Goal: Information Seeking & Learning: Learn about a topic

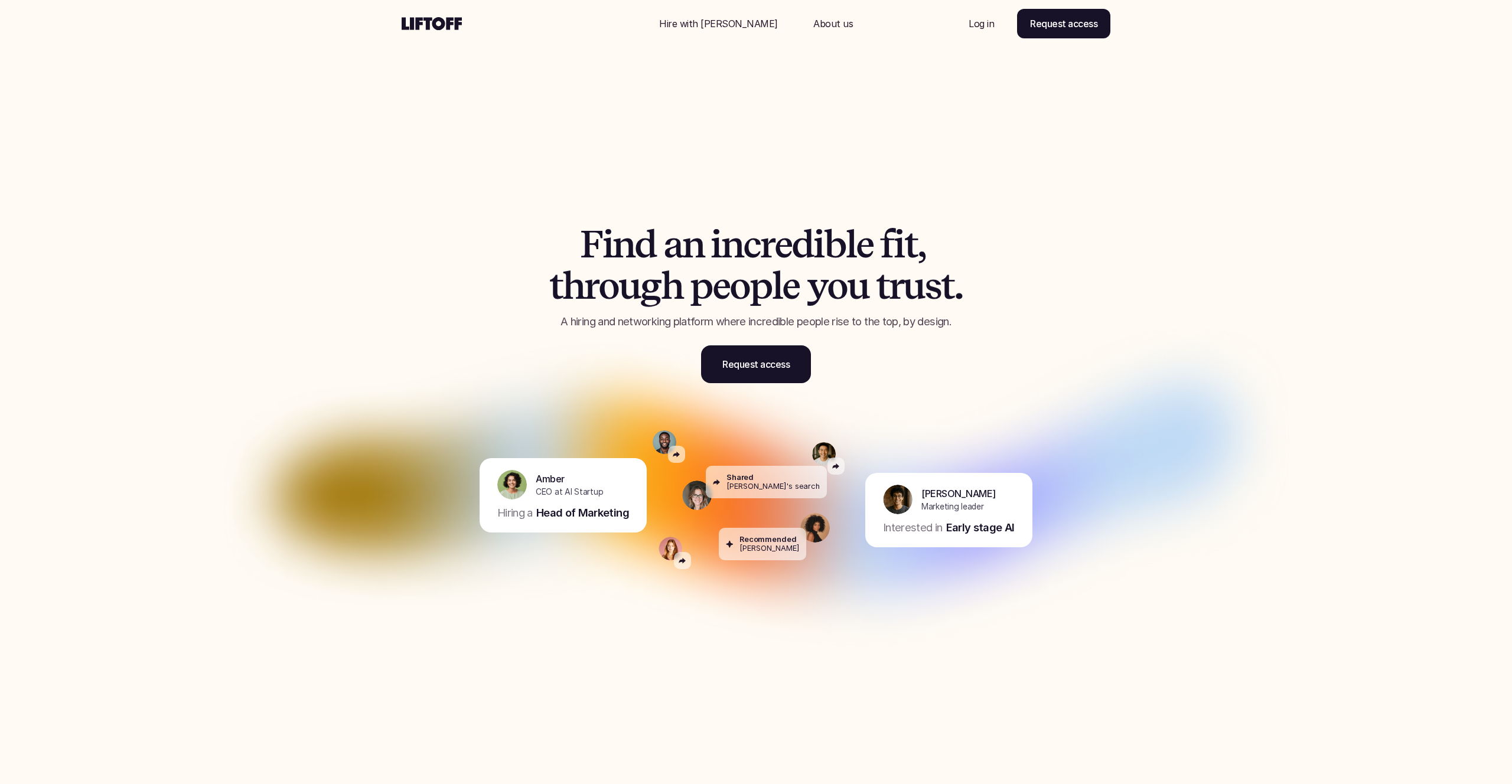
click at [985, 23] on p "Log in" at bounding box center [981, 23] width 25 height 14
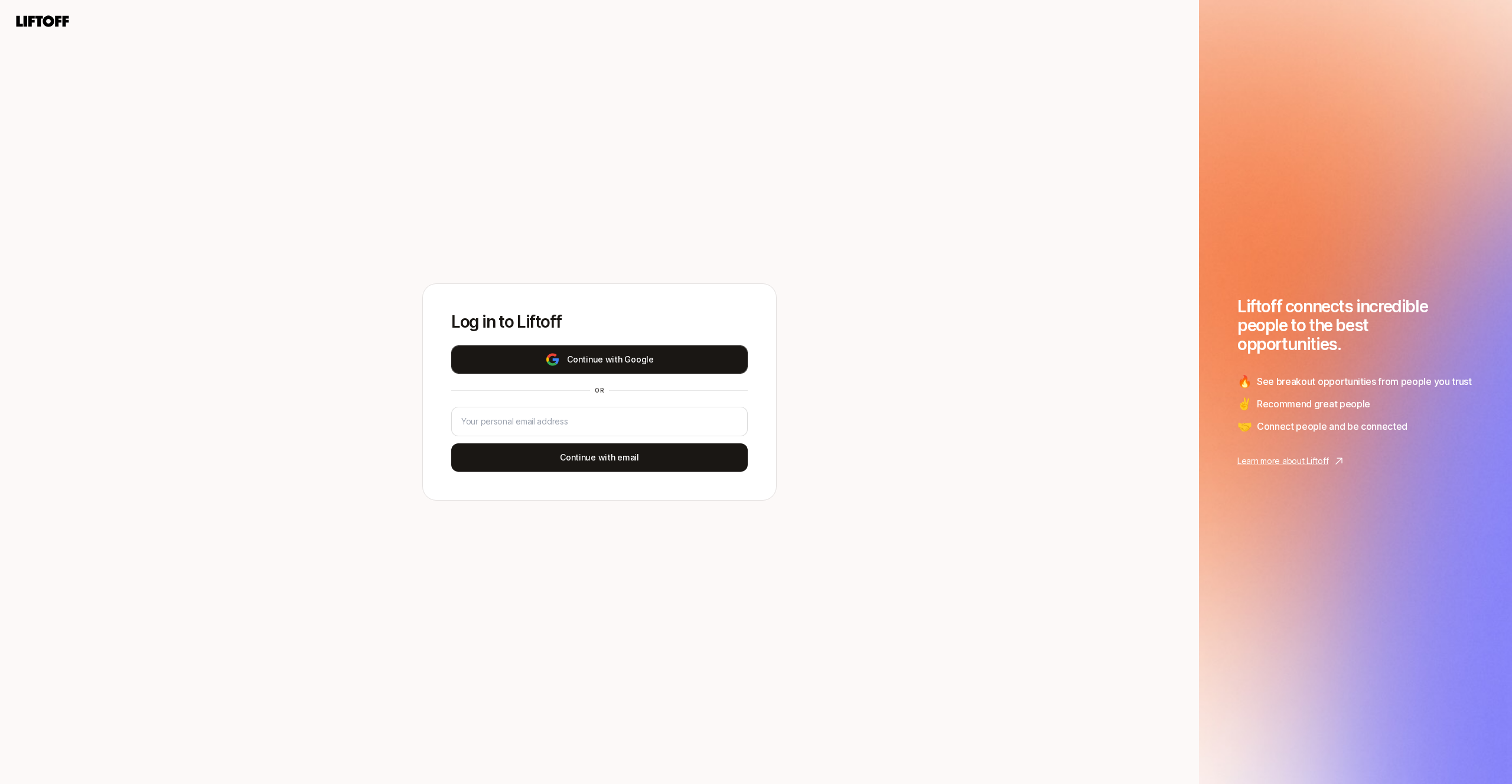
click at [646, 355] on button "Continue with Google" at bounding box center [600, 360] width 296 height 29
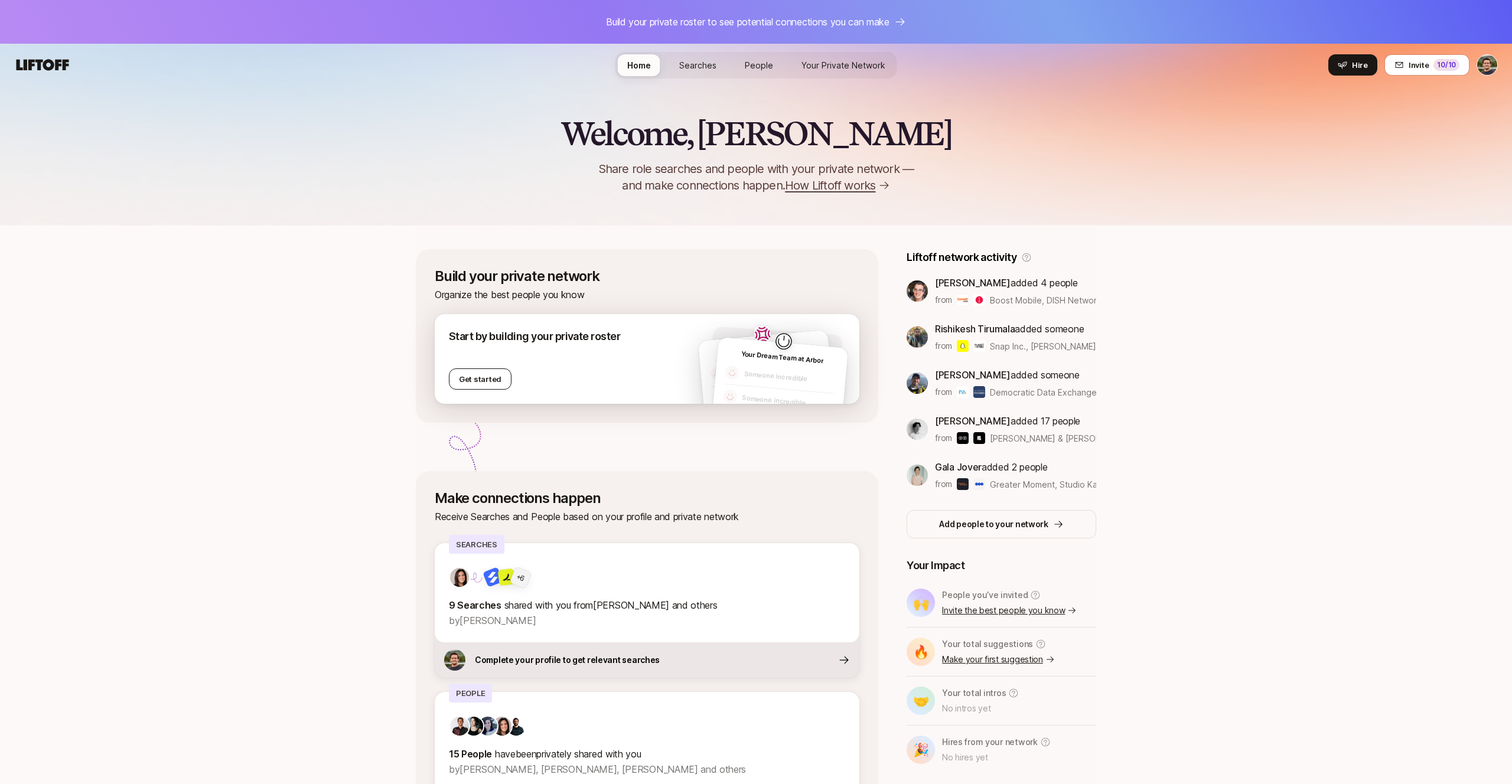
click at [472, 378] on button "Get started" at bounding box center [480, 379] width 62 height 21
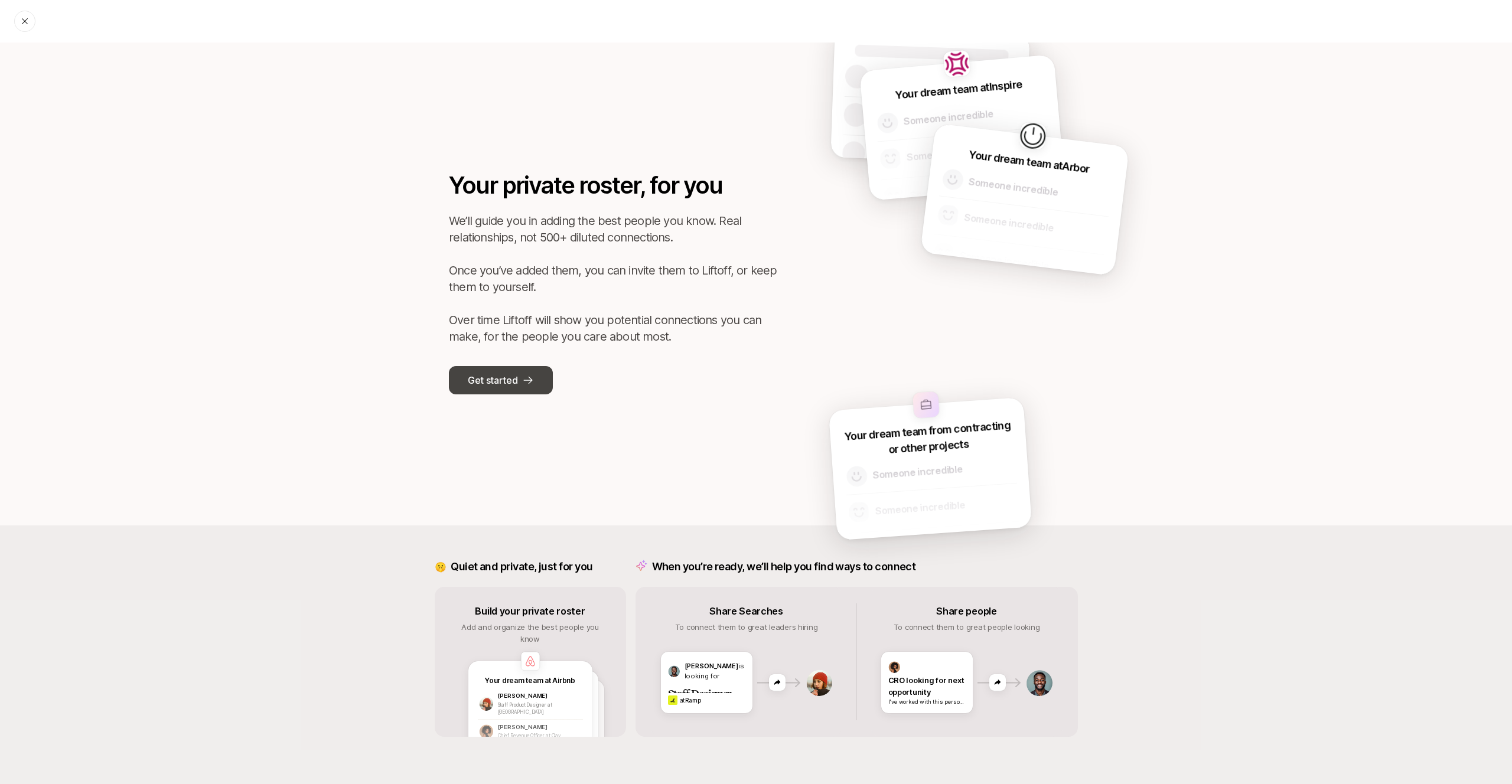
click at [489, 377] on p "Get started" at bounding box center [493, 380] width 49 height 16
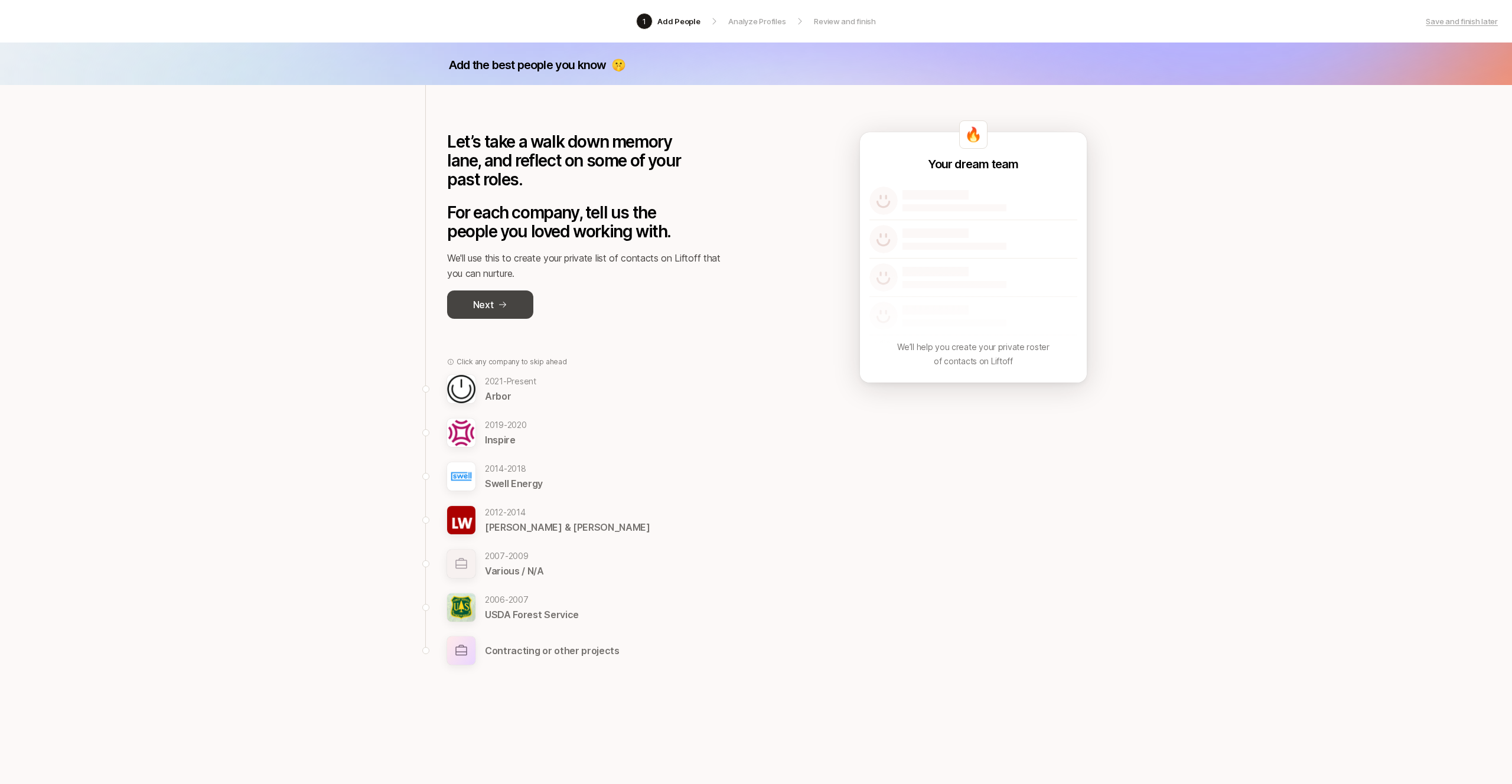
click at [503, 302] on icon at bounding box center [503, 305] width 7 height 6
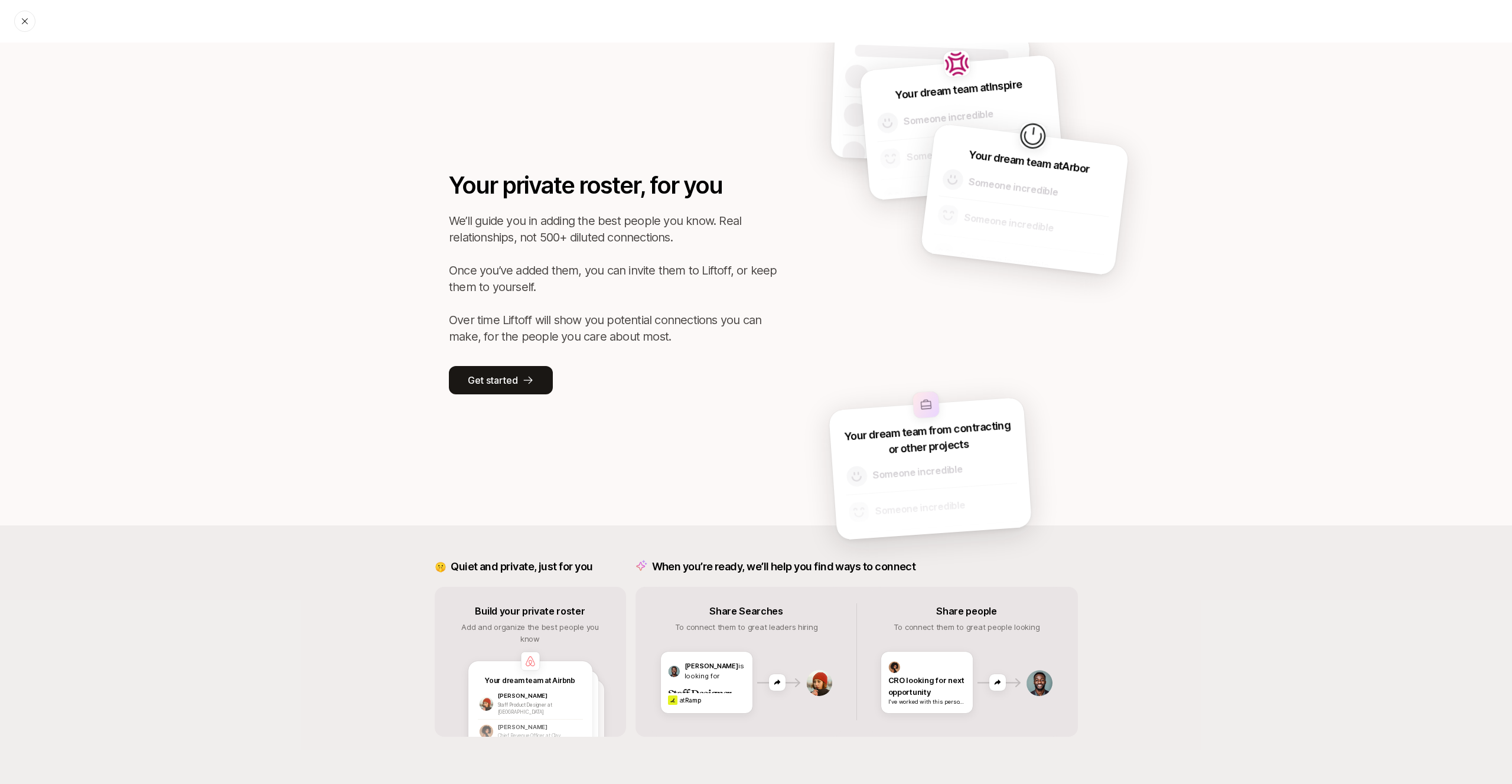
click at [18, 18] on div at bounding box center [25, 21] width 21 height 21
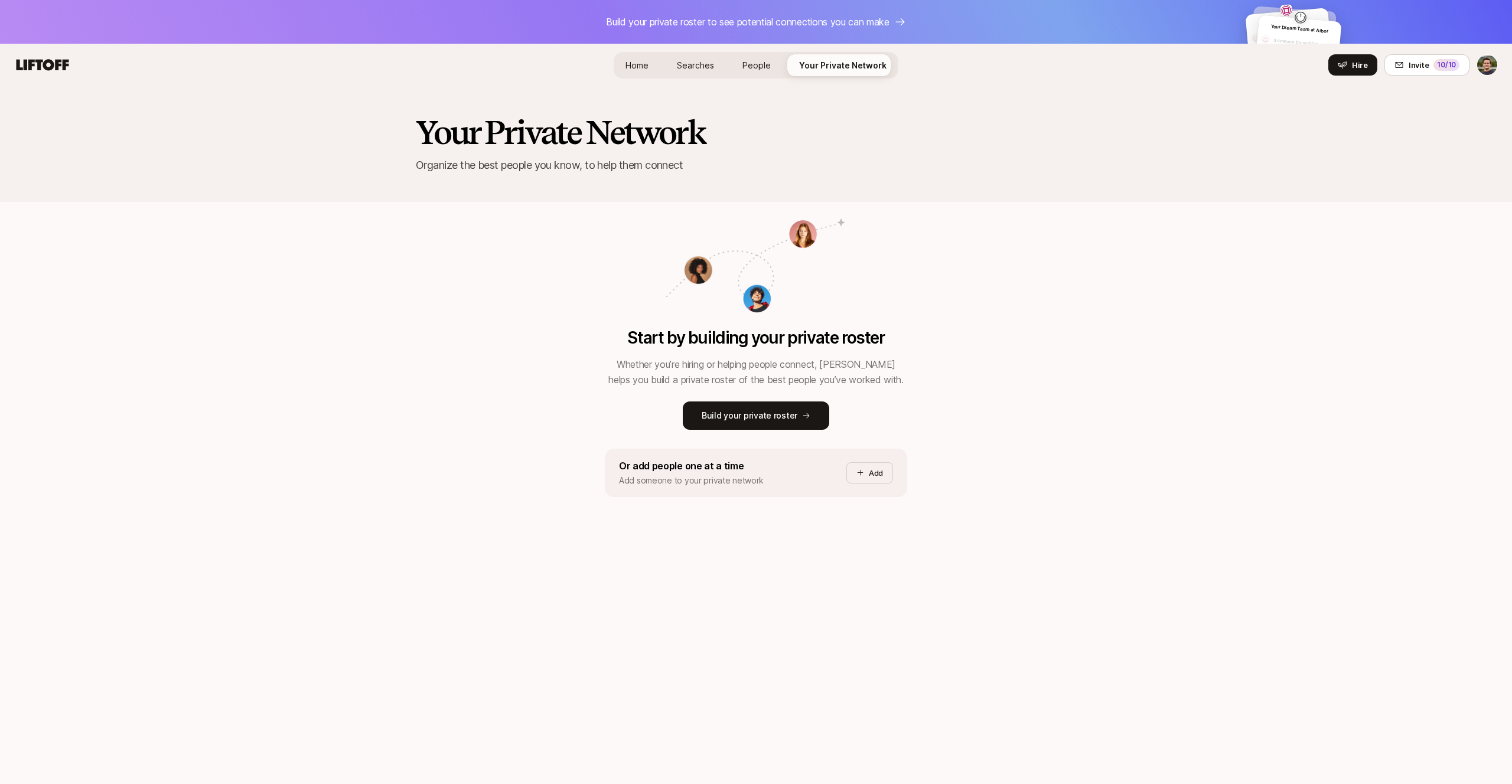
click at [761, 59] on span "People" at bounding box center [756, 65] width 29 height 12
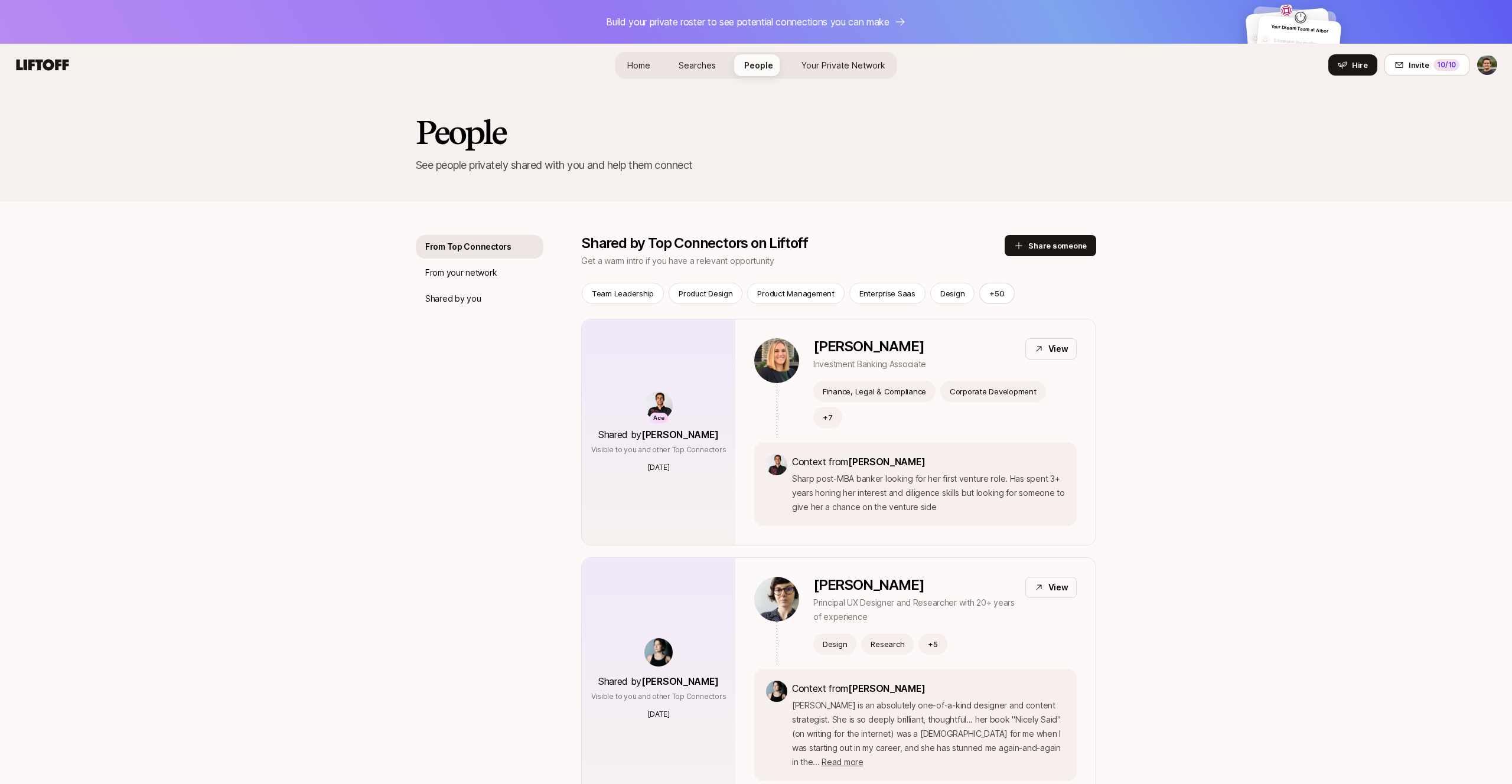
click at [706, 63] on span "Searches" at bounding box center [696, 65] width 37 height 10
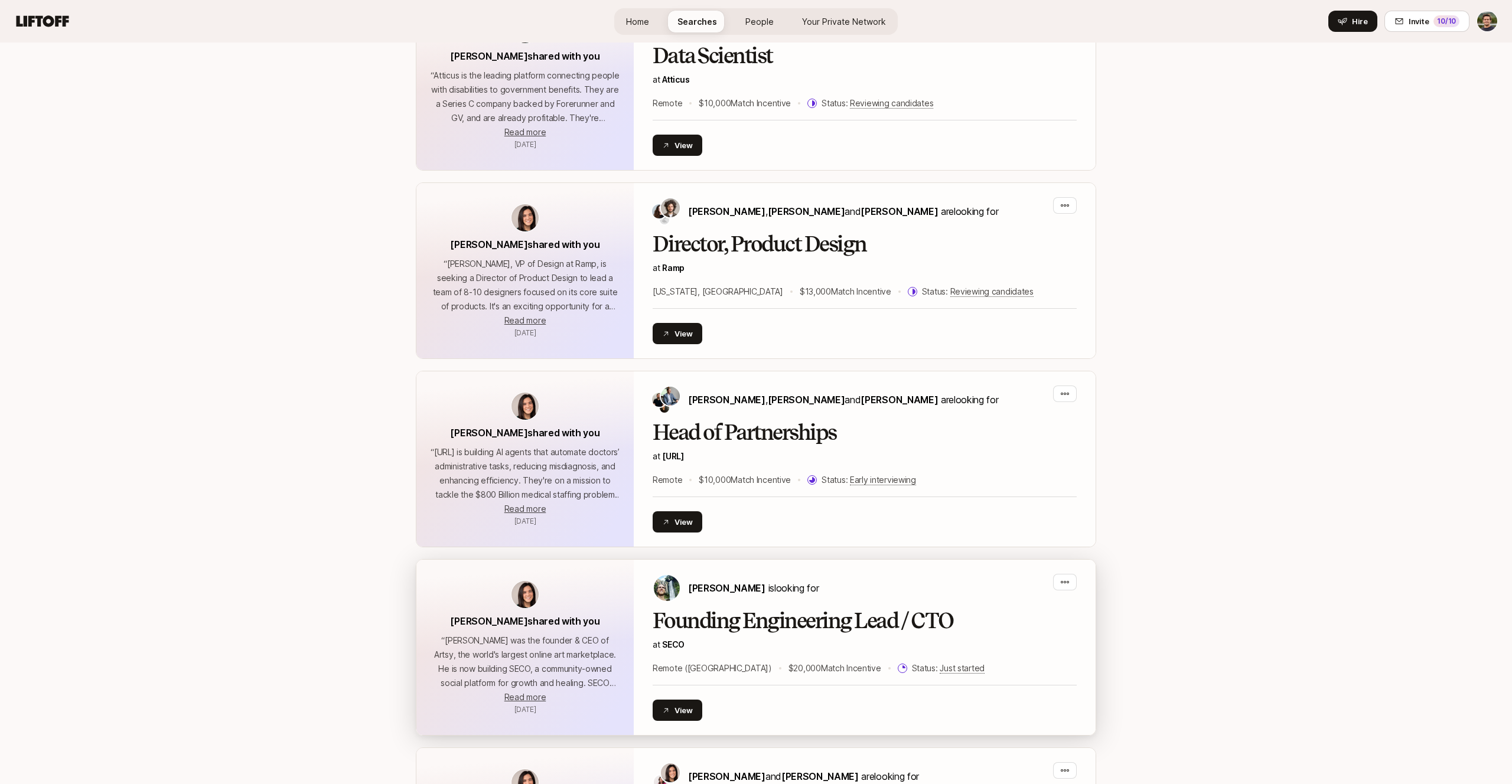
scroll to position [409, 0]
click at [673, 644] on span "SECO" at bounding box center [673, 645] width 22 height 10
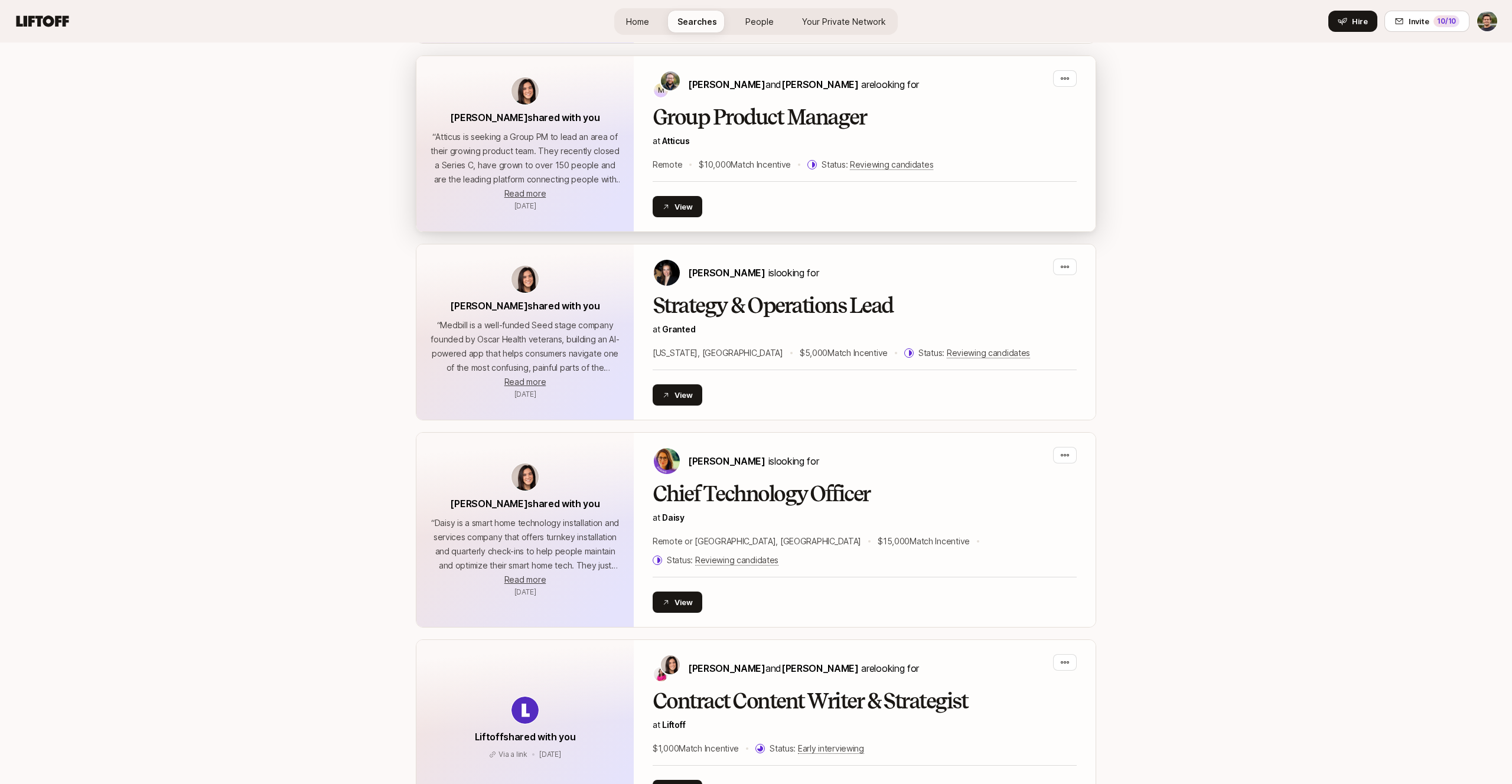
scroll to position [1480, 0]
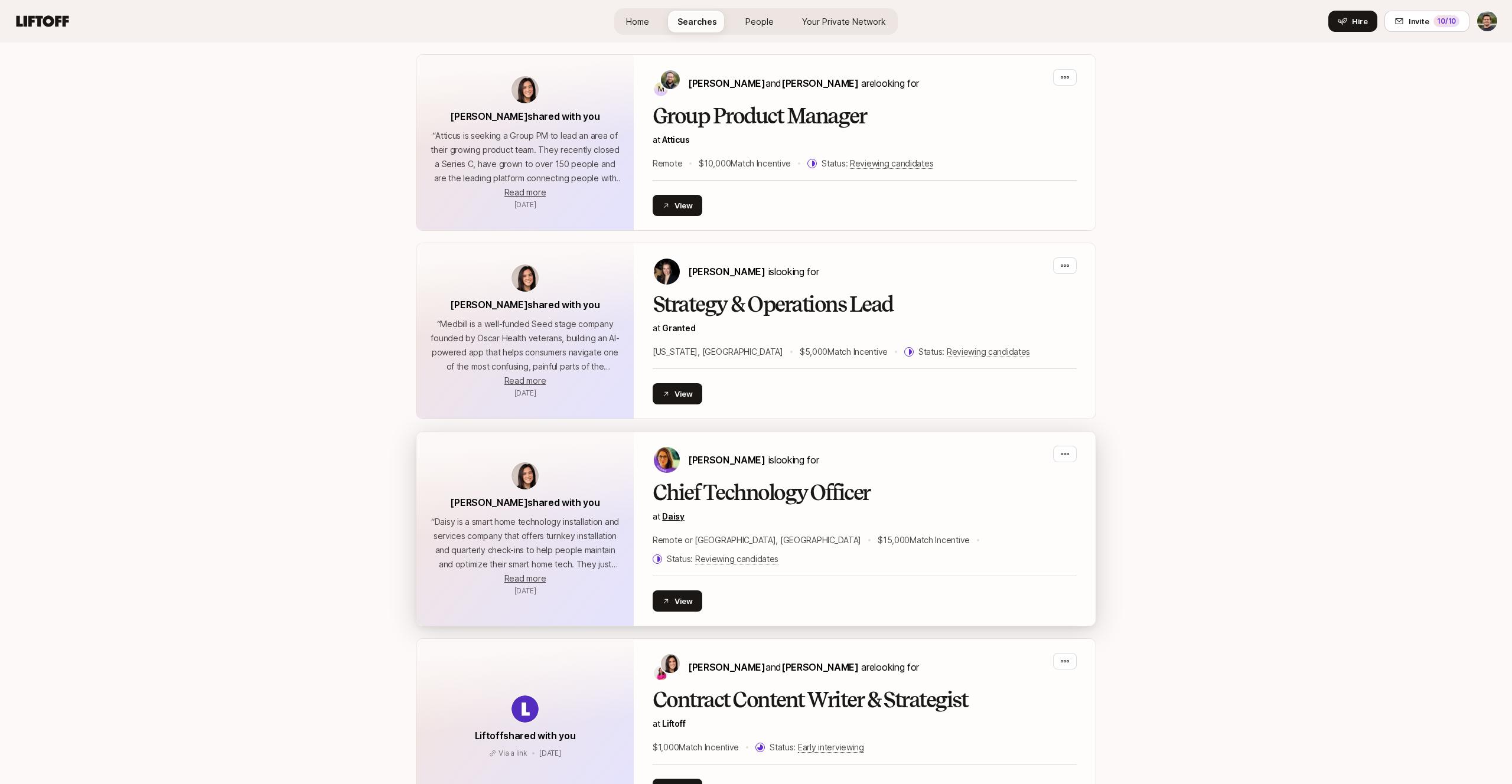
click at [675, 516] on link "Daisy" at bounding box center [673, 516] width 22 height 10
click at [733, 461] on span "Rebecca Hochreiter" at bounding box center [727, 460] width 77 height 11
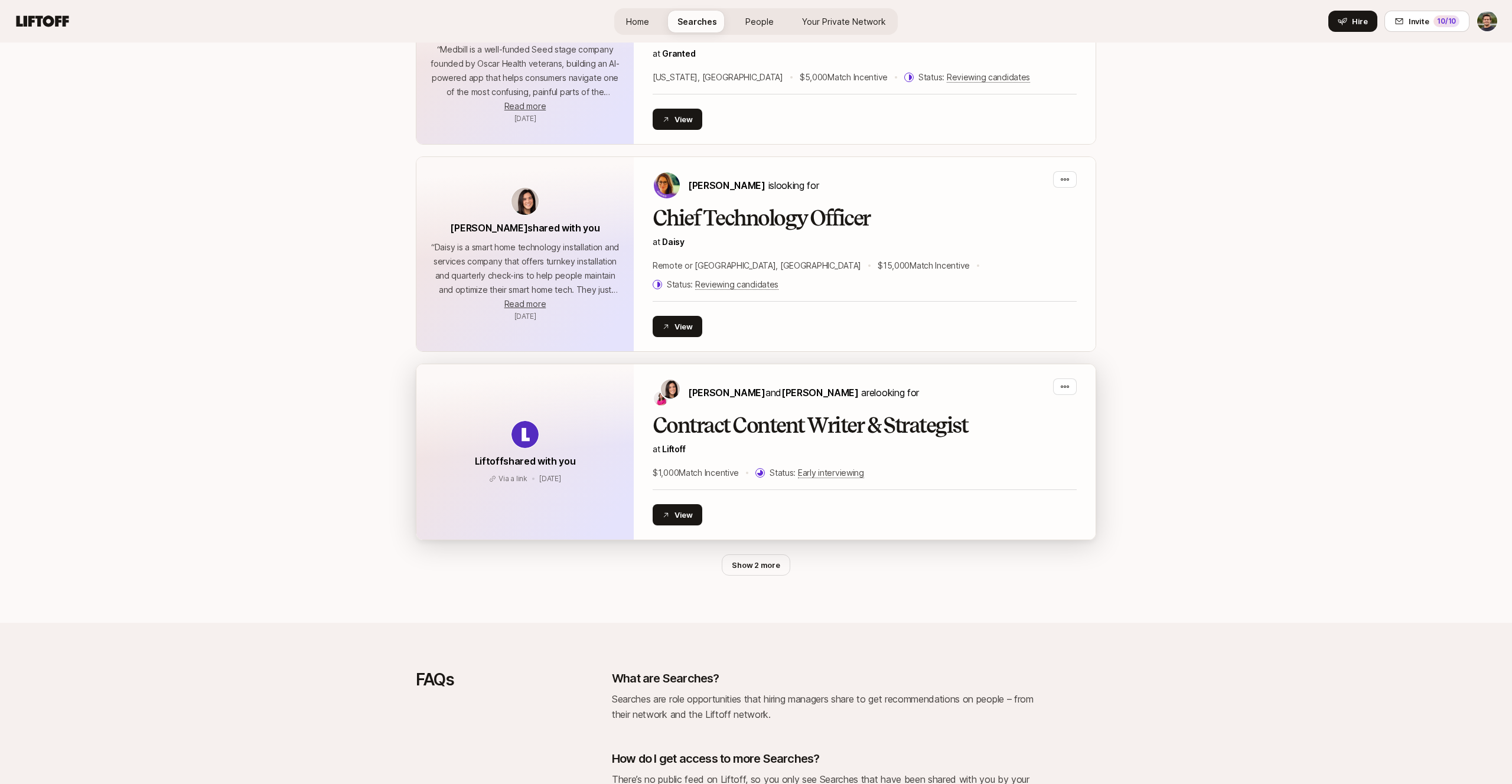
scroll to position [1755, 0]
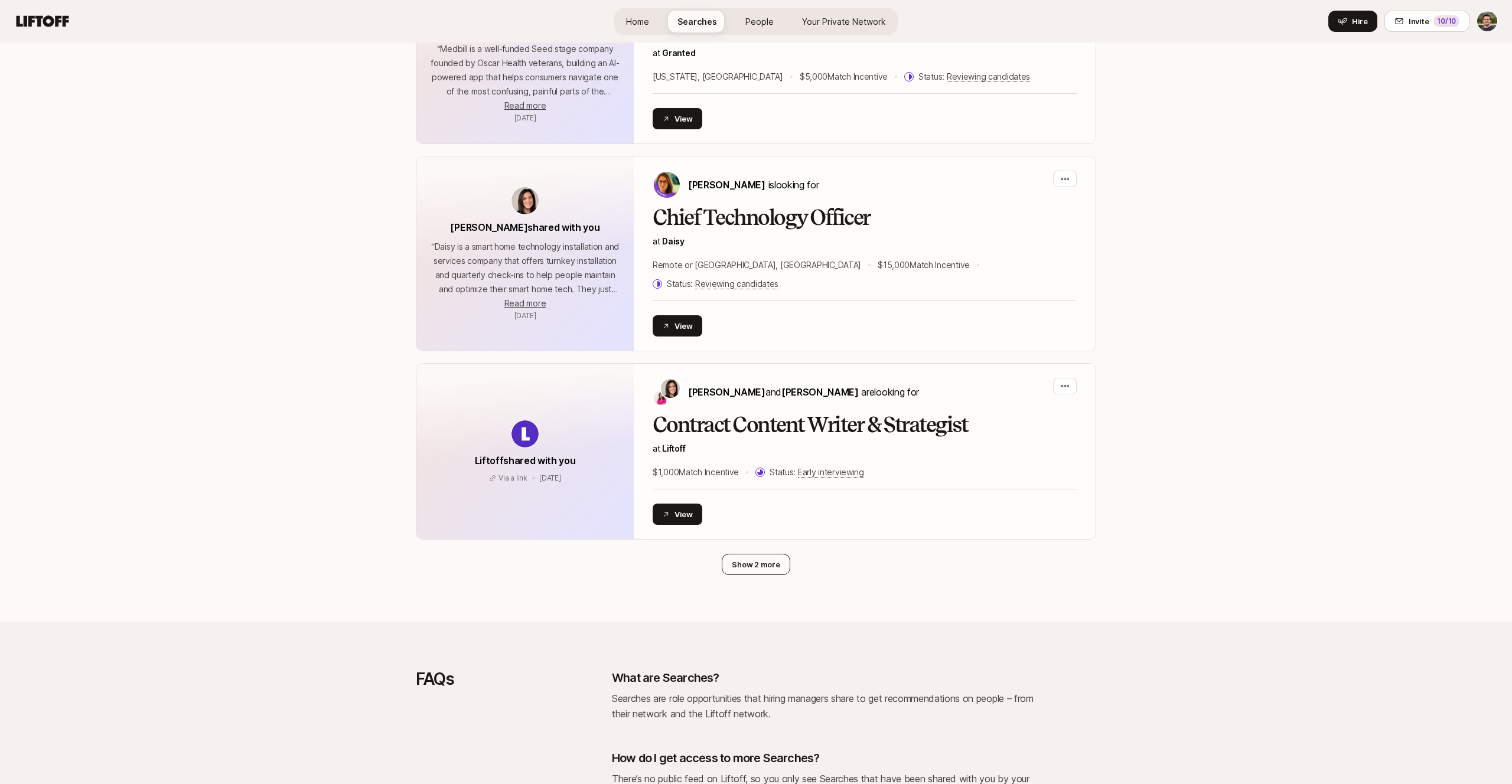
click at [765, 554] on button "Show 2 more" at bounding box center [756, 565] width 68 height 21
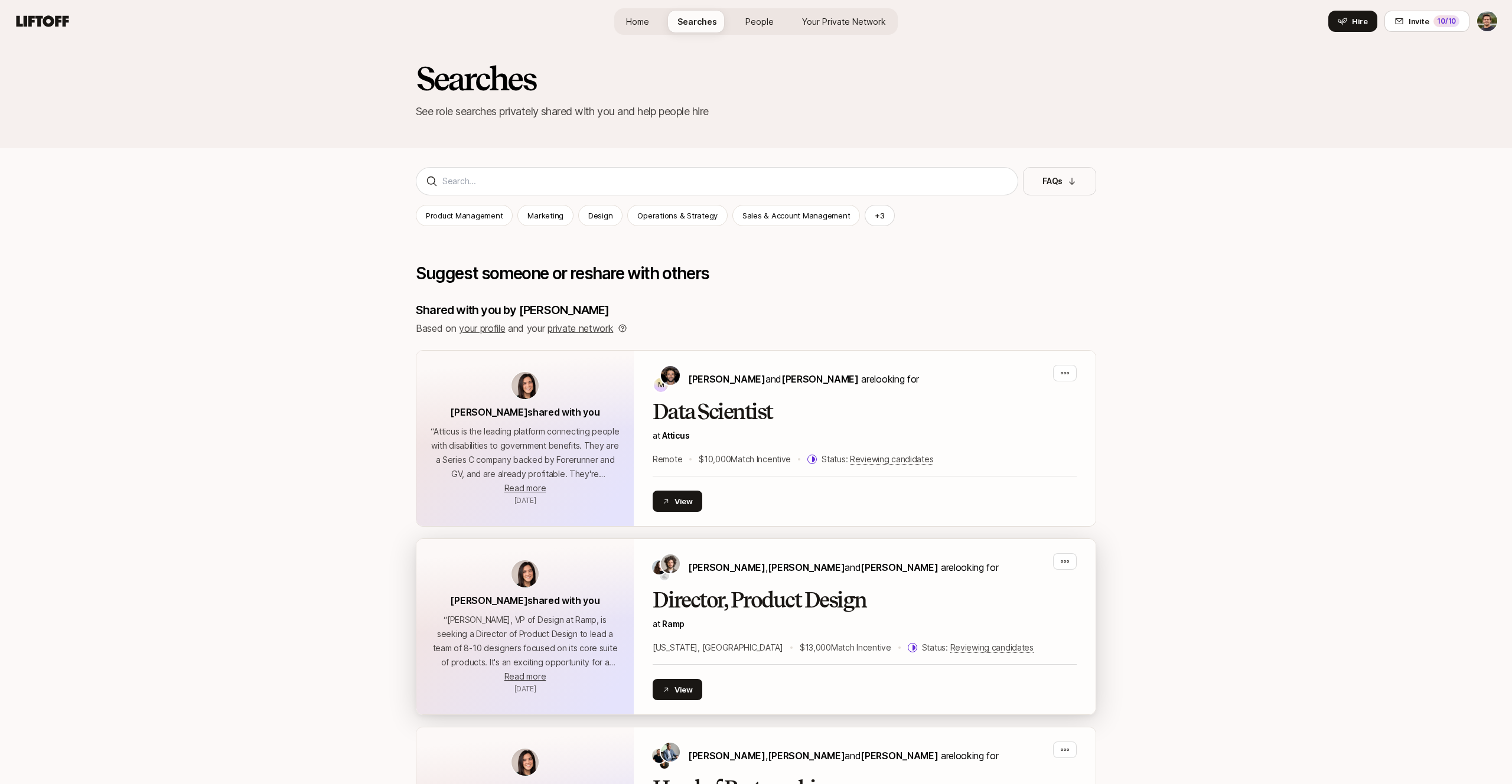
scroll to position [54, 0]
